Goal: Information Seeking & Learning: Check status

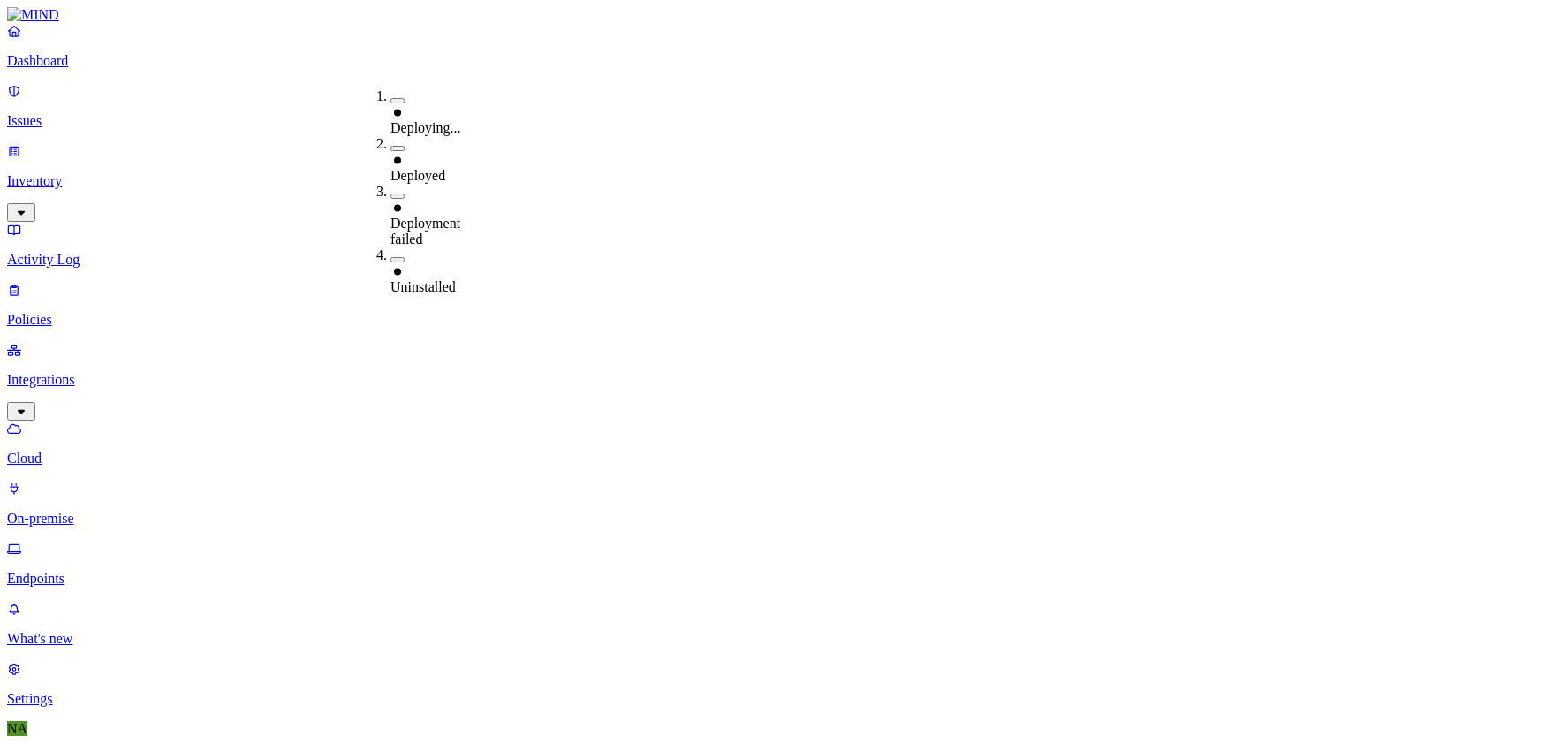
click at [390, 257] on button "button" at bounding box center [397, 259] width 14 height 5
click at [390, 247] on button "button" at bounding box center [397, 256] width 14 height 19
click at [516, 136] on button "button" at bounding box center [523, 145] width 14 height 19
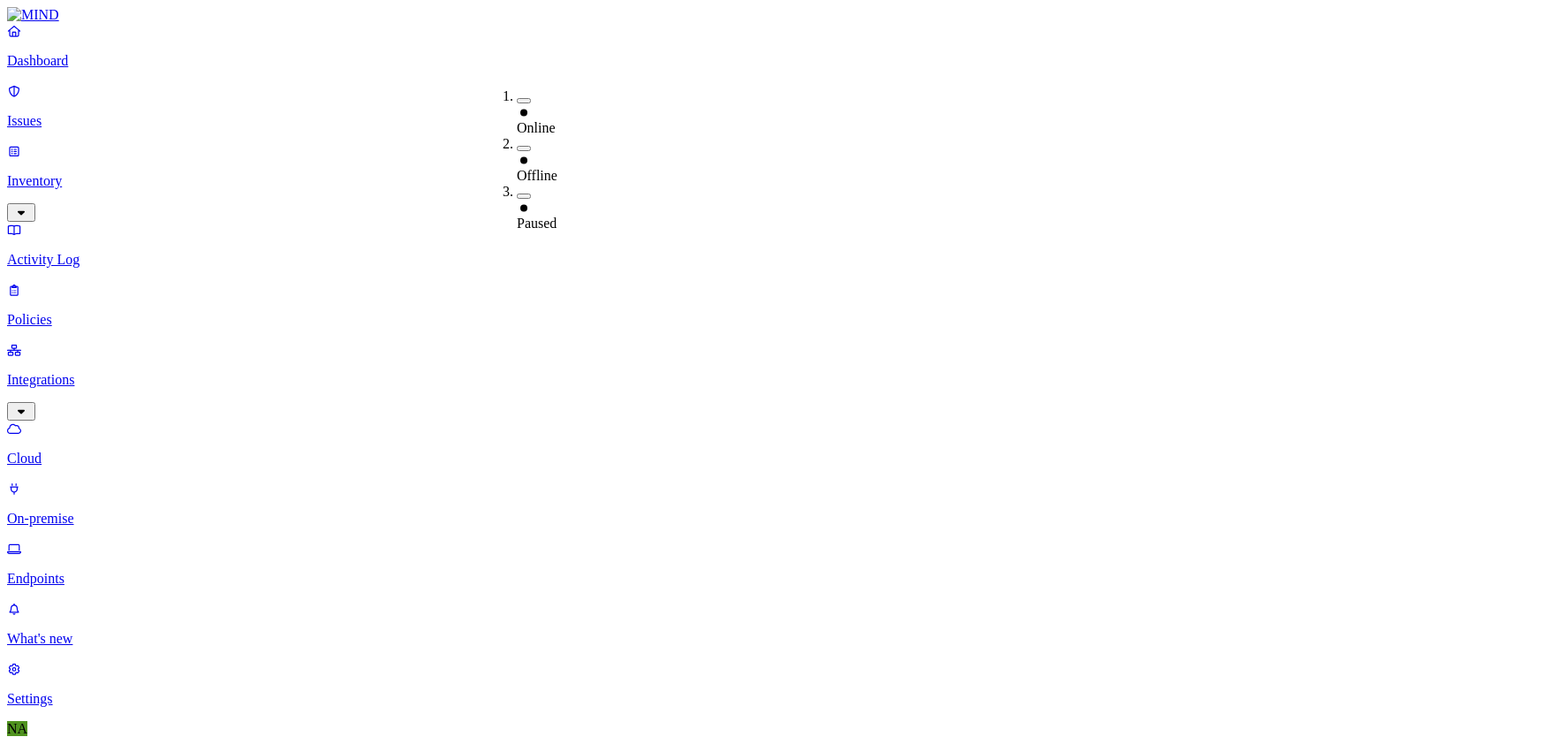
click at [516, 100] on div "Online" at bounding box center [516, 112] width 0 height 47
click at [516, 94] on button "button" at bounding box center [523, 98] width 14 height 19
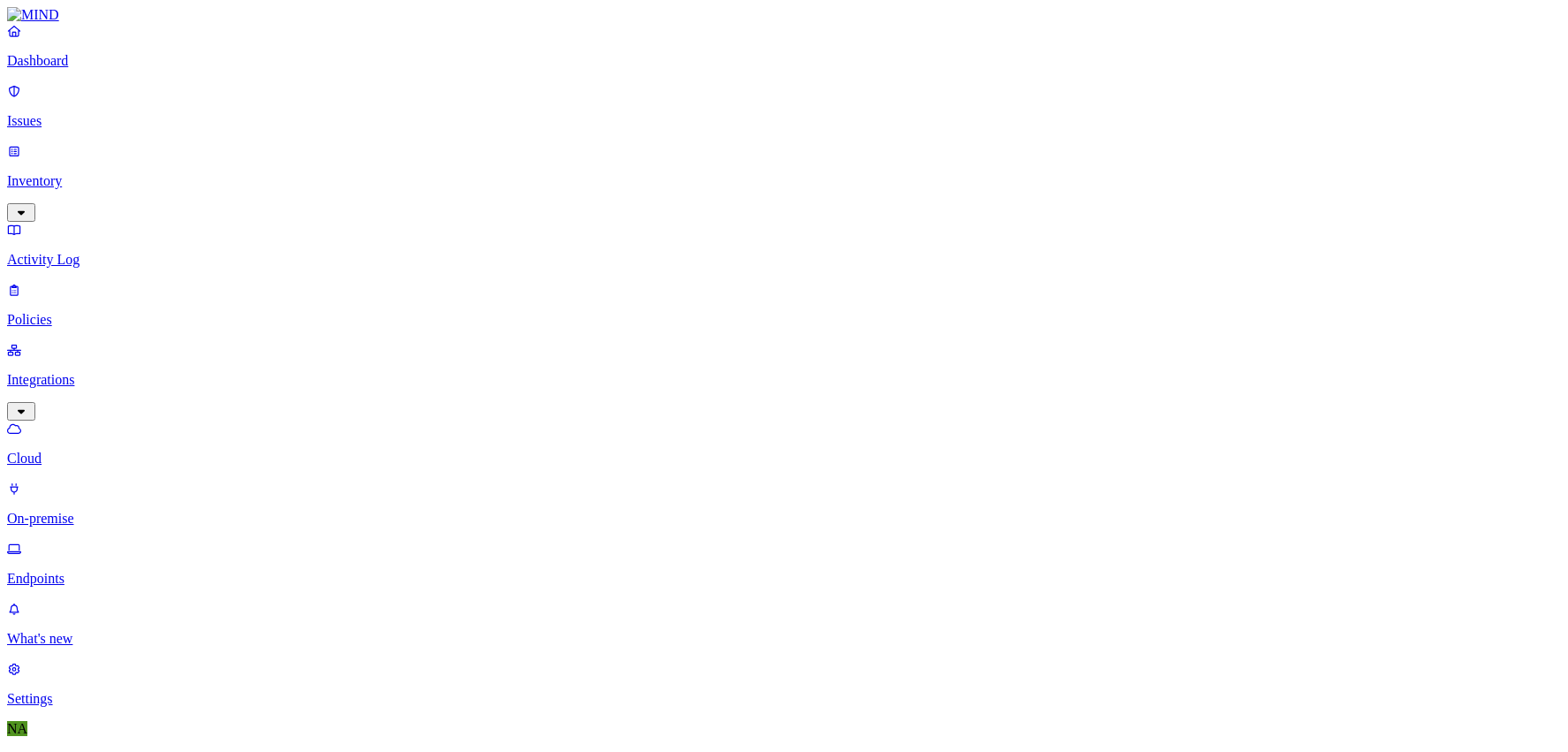
click at [691, 89] on div "All" at bounding box center [691, 97] width 0 height 16
click at [691, 155] on div "Last 7 days" at bounding box center [691, 160] width 0 height 47
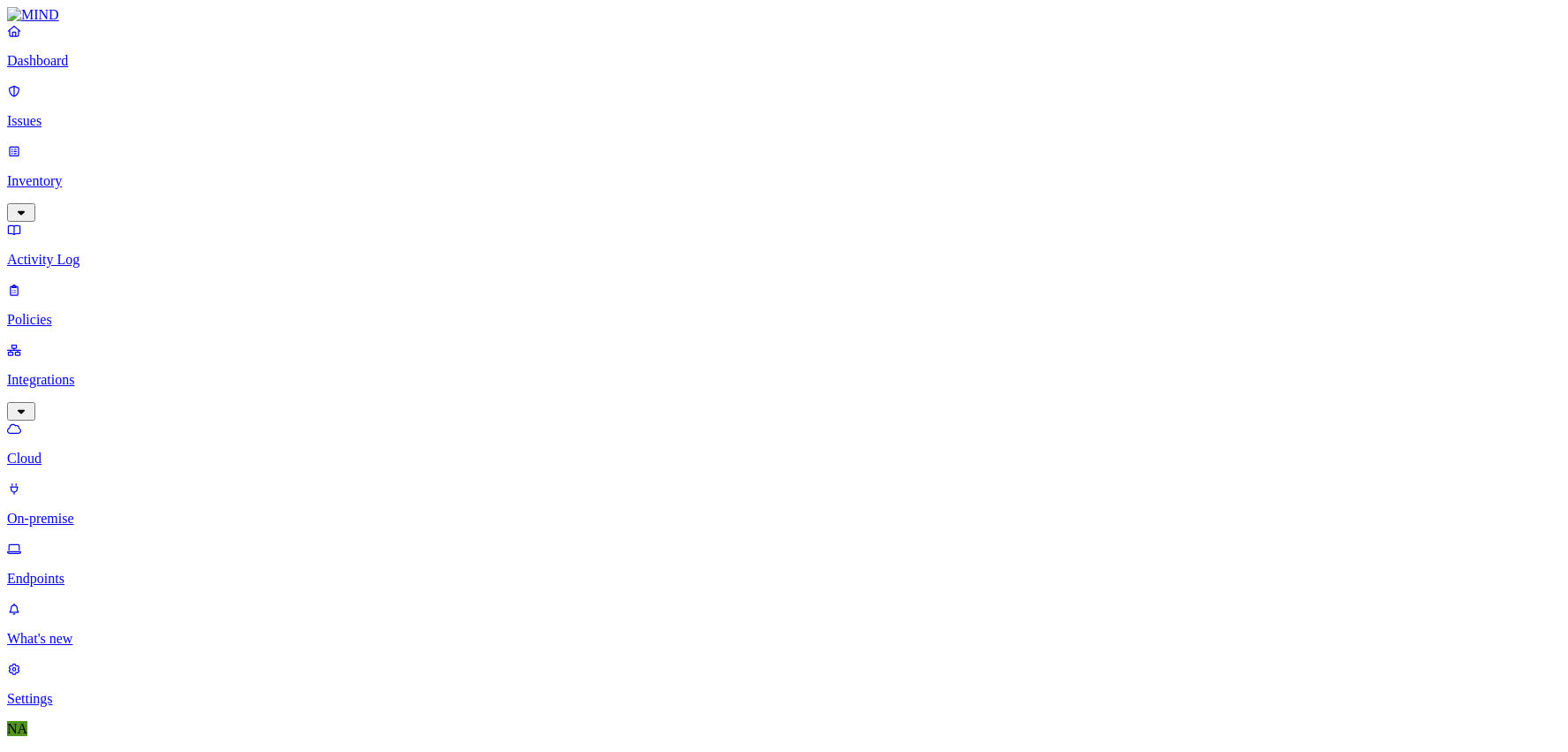
click at [691, 232] on div "More than 30 days" at bounding box center [691, 263] width 0 height 64
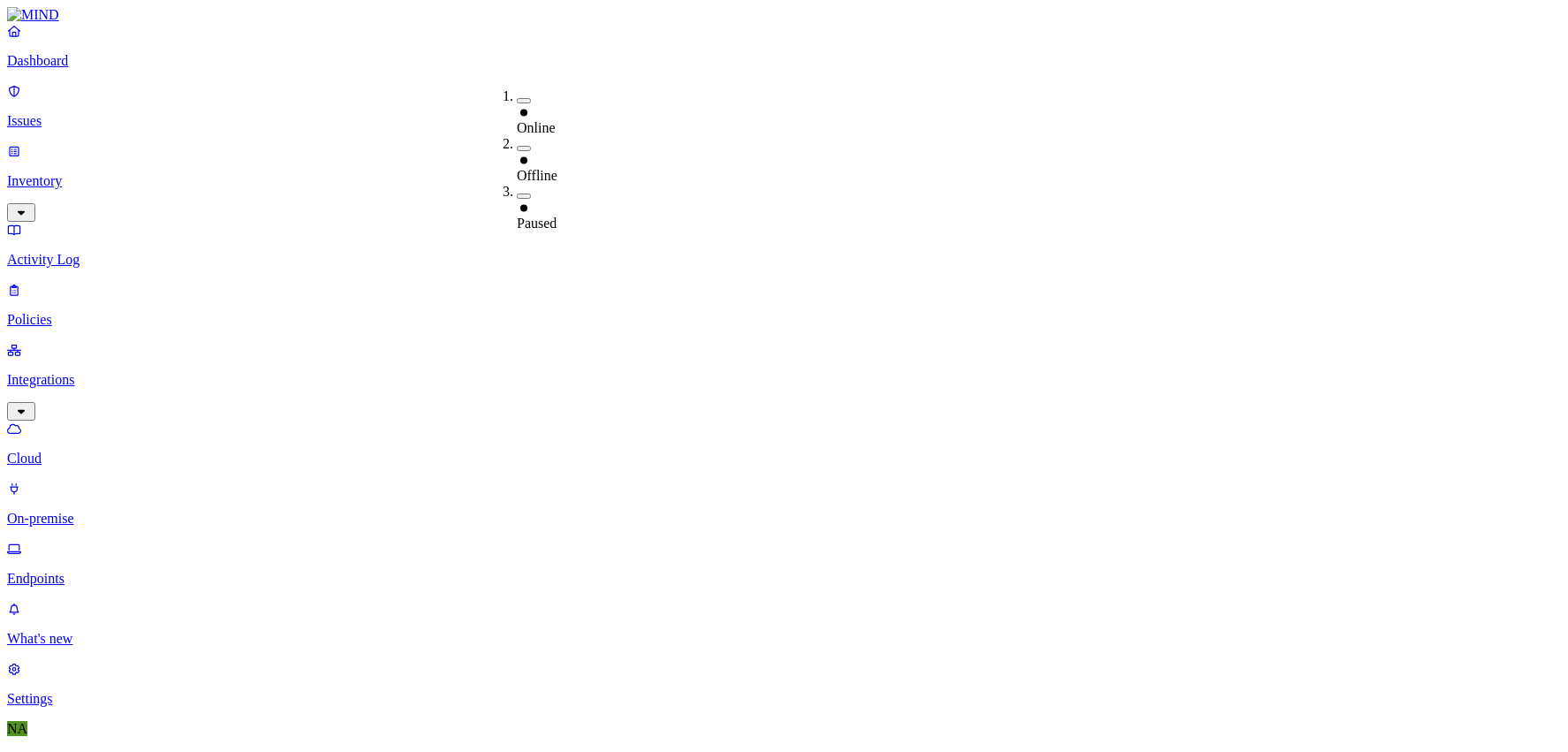
click at [516, 104] on div "Online" at bounding box center [516, 120] width 0 height 32
click at [726, 183] on div "Last 30 days" at bounding box center [726, 207] width 0 height 47
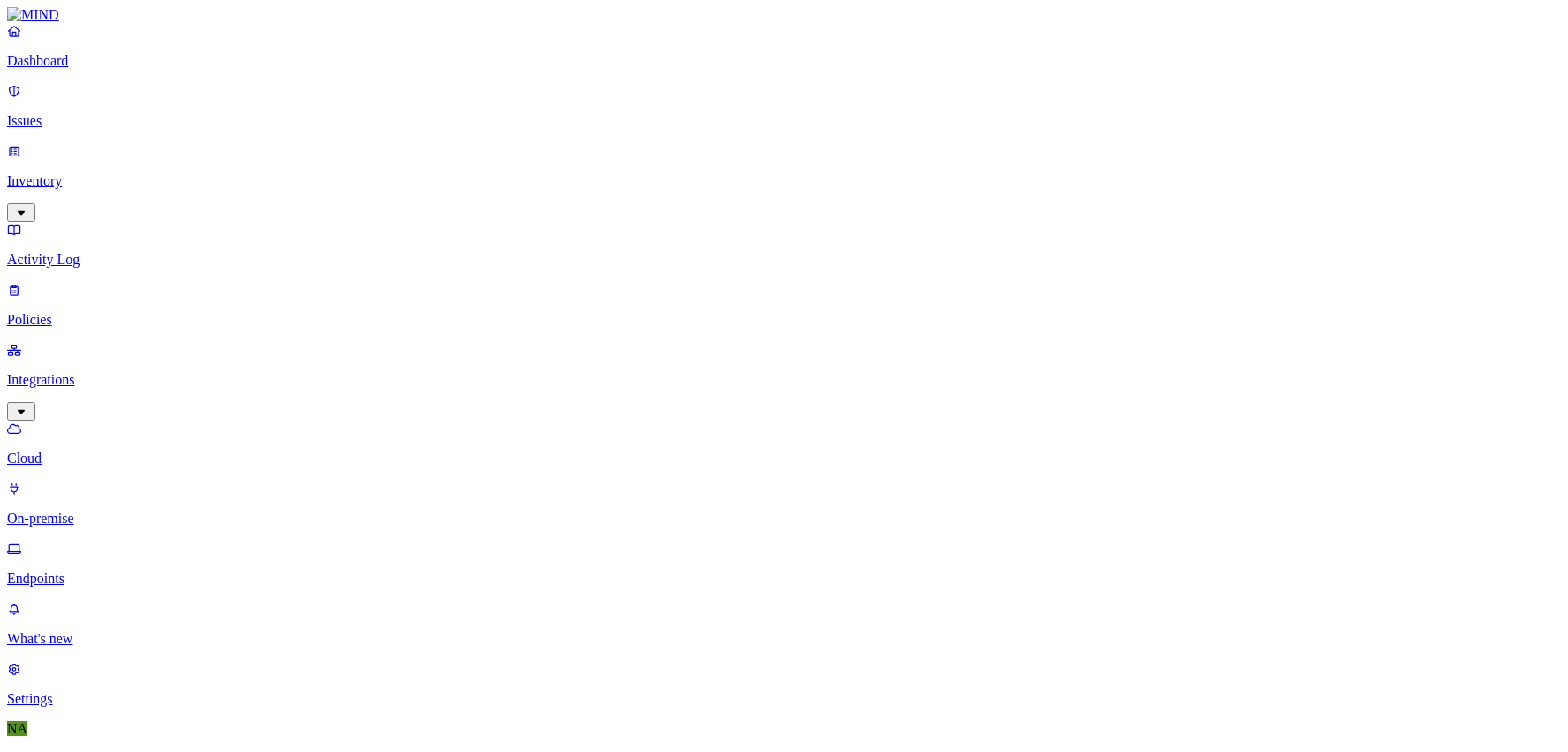
click at [112, 113] on p "Issues" at bounding box center [784, 121] width 1553 height 16
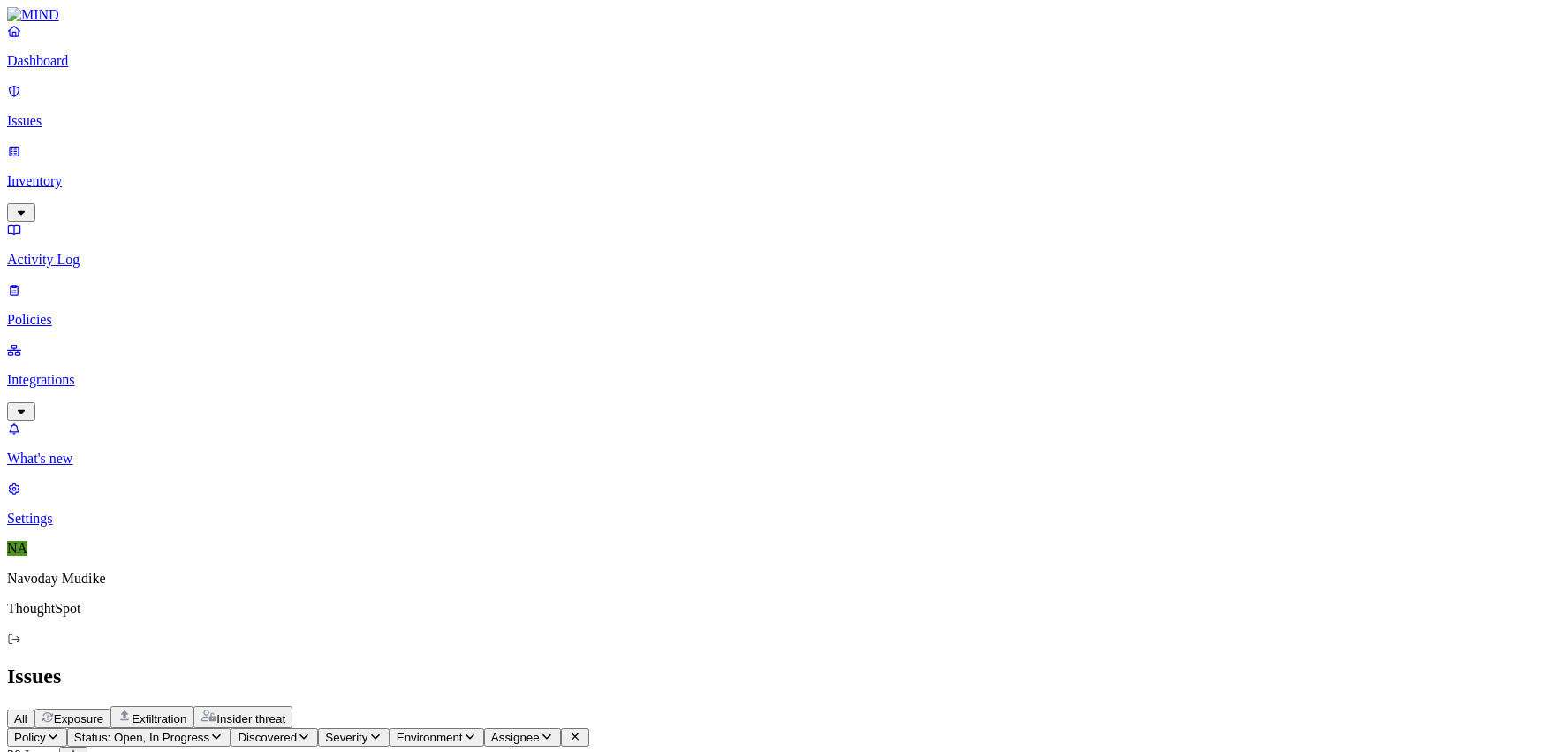
click at [941, 706] on div "All Exposure Exfiltration Insider threat" at bounding box center [784, 717] width 1553 height 22
click at [1084, 706] on div "All Exposure Exfiltration Insider threat" at bounding box center [784, 717] width 1553 height 22
click at [846, 664] on h2 "Issues" at bounding box center [784, 676] width 1553 height 24
